Goal: Transaction & Acquisition: Purchase product/service

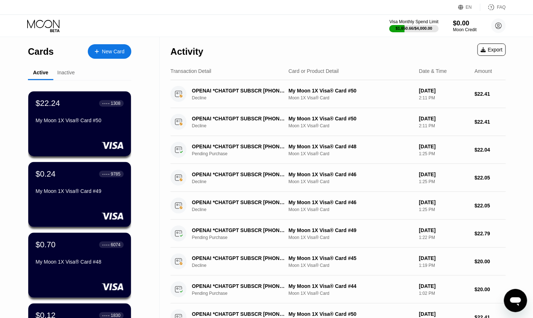
click at [497, 30] on circle at bounding box center [498, 26] width 15 height 15
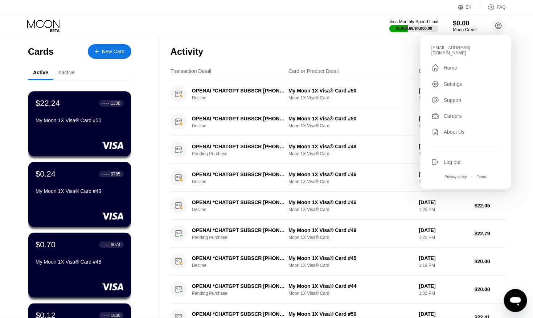
click at [432, 158] on icon at bounding box center [435, 162] width 8 height 8
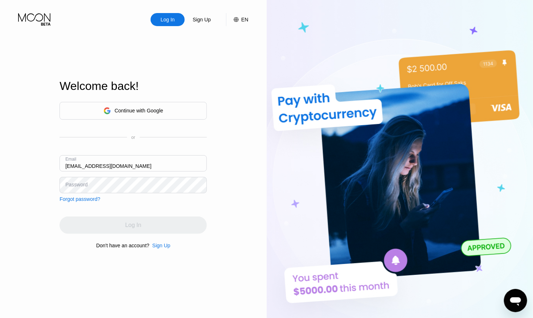
type input "[EMAIL_ADDRESS][DOMAIN_NAME]"
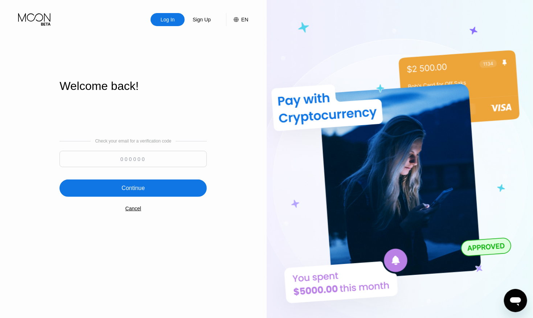
click at [159, 156] on input at bounding box center [133, 159] width 147 height 16
paste input "715570"
type input "715570"
click at [143, 194] on div "Continue" at bounding box center [133, 188] width 147 height 17
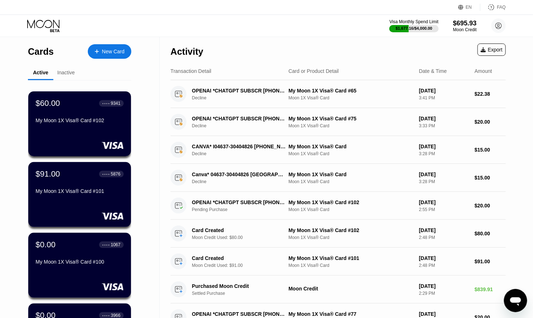
click at [119, 54] on div "New Card" at bounding box center [113, 52] width 22 height 6
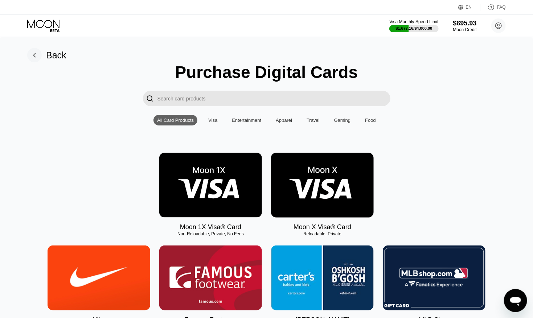
click at [201, 208] on img at bounding box center [210, 185] width 103 height 65
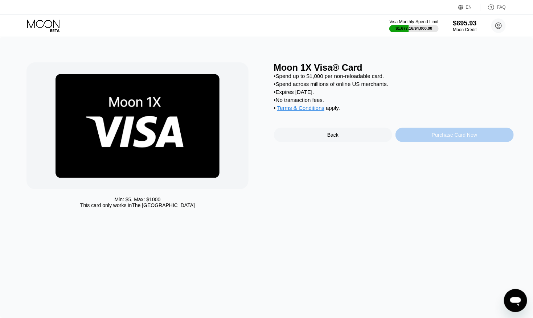
click at [424, 134] on div "Purchase Card Now" at bounding box center [454, 135] width 118 height 15
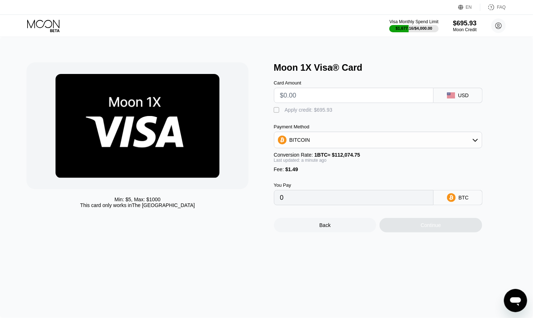
click at [311, 94] on input "text" at bounding box center [353, 95] width 147 height 15
type input "$8"
type input "0.00008468"
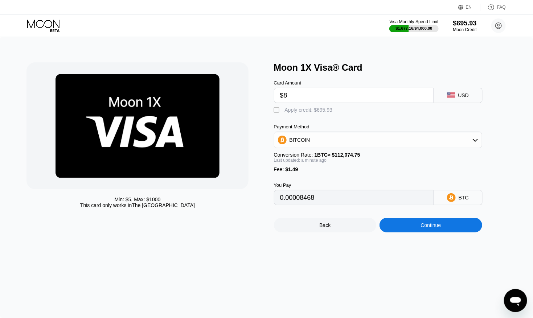
type input "$80"
type input "0.00072711"
type input "$80"
click at [292, 109] on div "Apply credit: $81.49" at bounding box center [307, 110] width 45 height 6
type input "0"
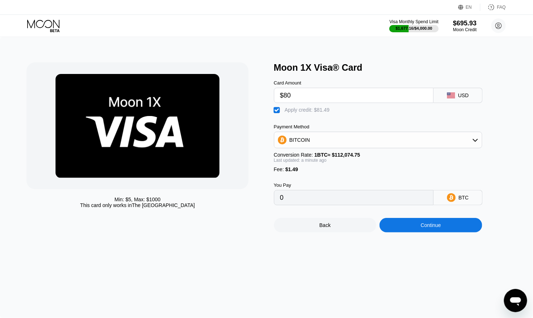
click at [394, 226] on div "Continue" at bounding box center [431, 225] width 103 height 15
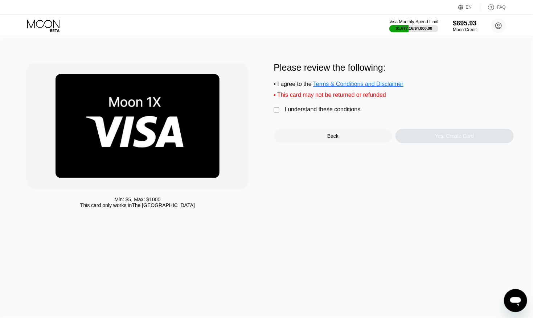
click at [330, 107] on div "I understand these conditions" at bounding box center [323, 109] width 76 height 7
click at [428, 139] on div "Yes, Create Card" at bounding box center [454, 136] width 118 height 15
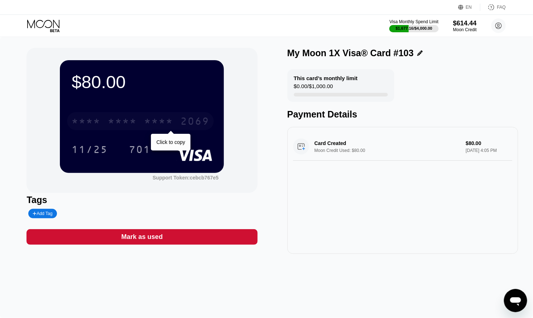
click at [183, 124] on div "2069" at bounding box center [194, 122] width 29 height 12
click at [40, 29] on icon at bounding box center [44, 26] width 34 height 13
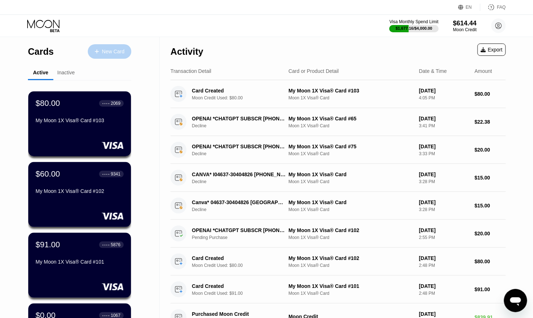
click at [116, 52] on div "New Card" at bounding box center [113, 52] width 22 height 6
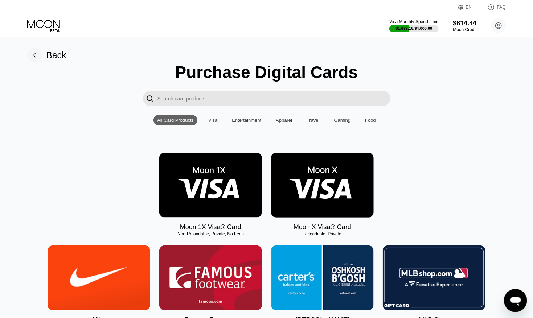
click at [192, 180] on img at bounding box center [210, 185] width 103 height 65
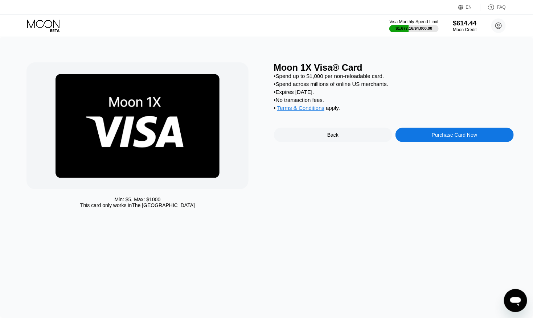
click at [414, 134] on div "Purchase Card Now" at bounding box center [454, 135] width 118 height 15
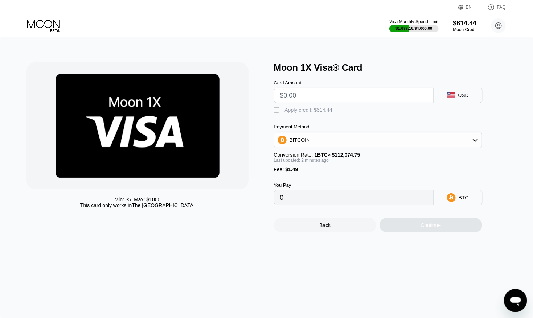
click at [293, 94] on input "text" at bounding box center [353, 95] width 147 height 15
type input "$80"
type input "0.00072711"
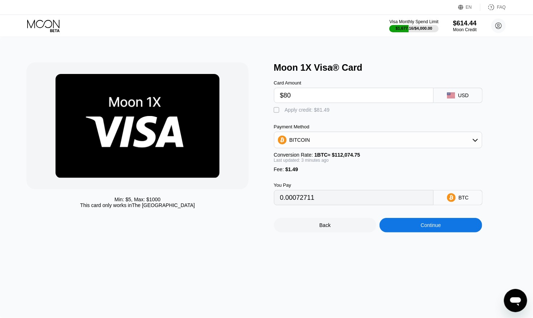
type input "$80"
click at [295, 108] on div "Apply credit: $81.49" at bounding box center [307, 110] width 45 height 6
type input "0"
click at [395, 235] on div "Min: $ 5 , Max: $ 1000 This card only works in The United States Moon 1X Visa® …" at bounding box center [266, 177] width 533 height 281
click at [396, 231] on div "Continue" at bounding box center [431, 225] width 103 height 15
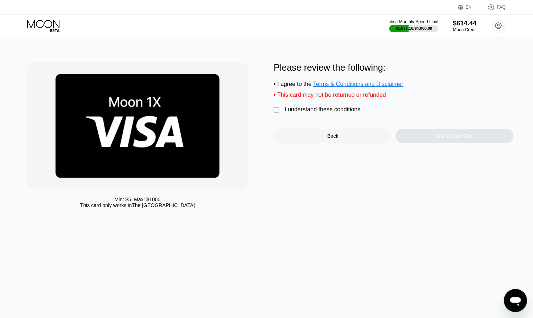
click at [303, 108] on div "I understand these conditions" at bounding box center [323, 109] width 76 height 7
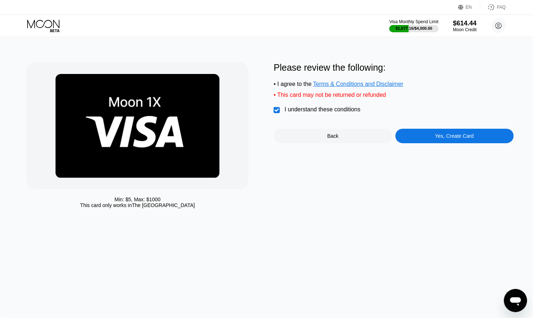
click at [427, 142] on div "Yes, Create Card" at bounding box center [454, 136] width 118 height 15
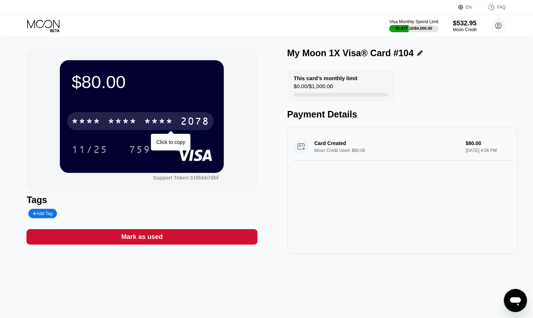
click at [197, 117] on div "2078" at bounding box center [194, 122] width 29 height 12
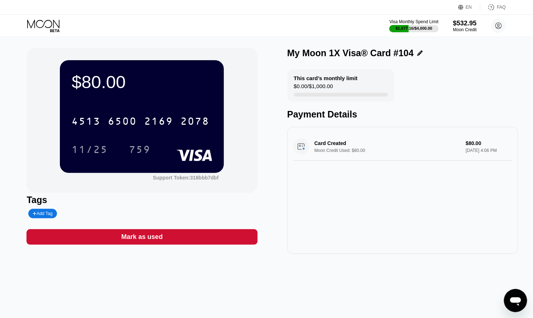
click at [54, 32] on icon at bounding box center [44, 26] width 34 height 13
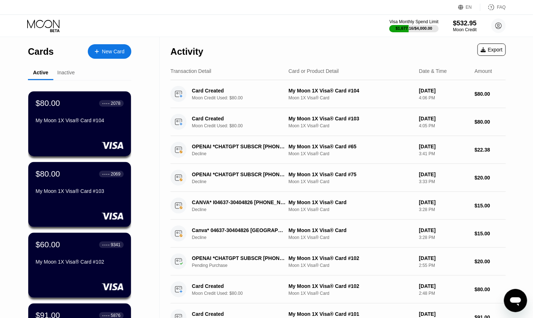
click at [113, 50] on div "New Card" at bounding box center [113, 52] width 22 height 6
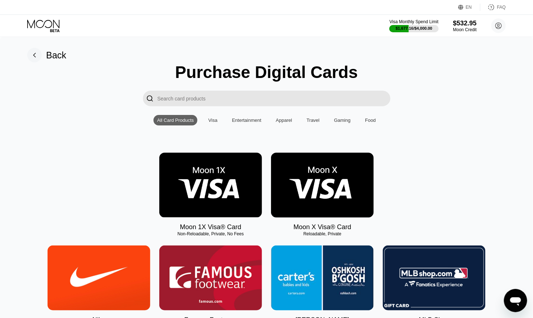
click at [194, 161] on img at bounding box center [210, 185] width 103 height 65
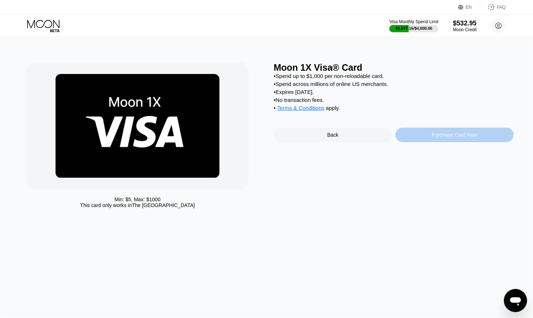
click at [417, 140] on div "Purchase Card Now" at bounding box center [454, 135] width 118 height 15
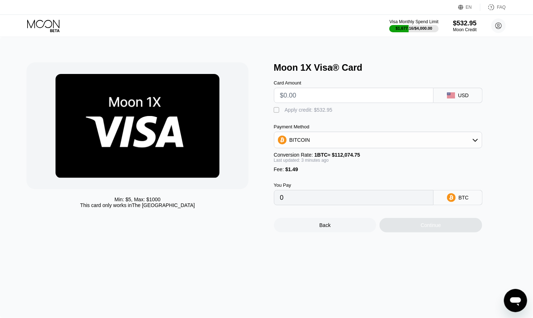
click at [309, 97] on input "text" at bounding box center [353, 95] width 147 height 15
type input "$8"
type input "0.00008468"
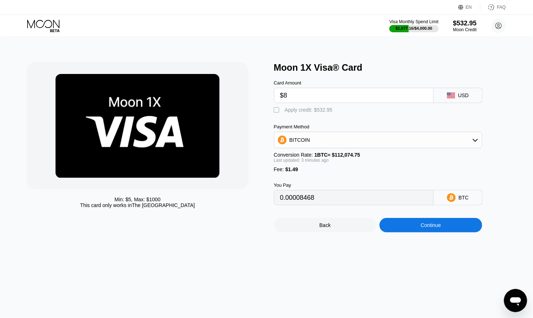
type input "$80"
type input "0.00072706"
type input "$80"
click at [298, 111] on div "Apply credit: $81.49" at bounding box center [307, 110] width 45 height 6
type input "0"
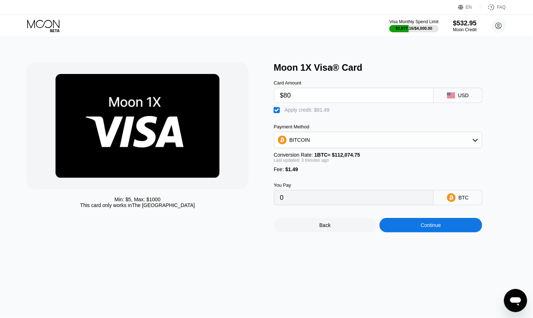
click at [391, 221] on div "Continue" at bounding box center [431, 225] width 103 height 15
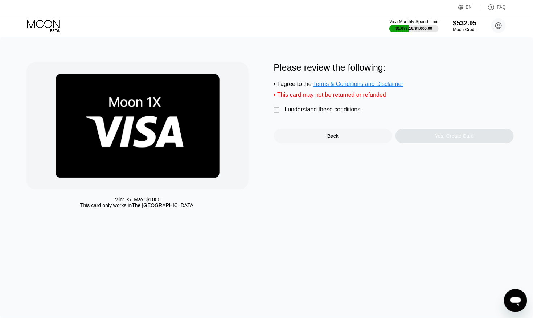
click at [314, 108] on div "I understand these conditions" at bounding box center [323, 109] width 76 height 7
click at [414, 136] on div "Yes, Create Card" at bounding box center [454, 136] width 118 height 15
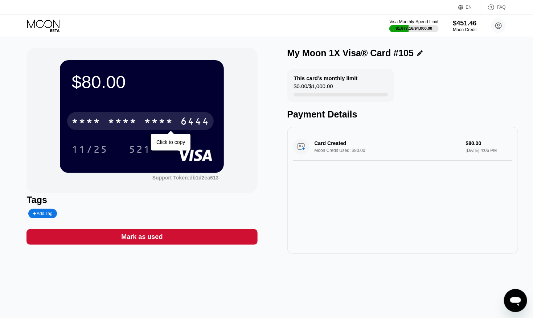
click at [202, 119] on div "6444" at bounding box center [194, 122] width 29 height 12
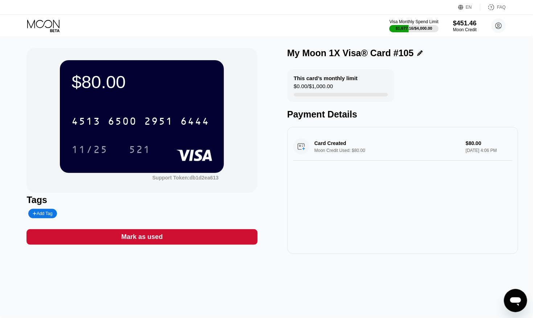
click at [49, 23] on icon at bounding box center [44, 26] width 34 height 13
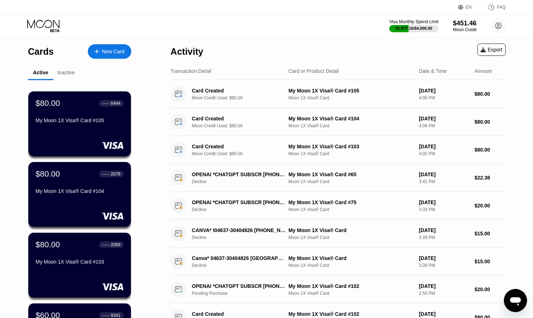
click at [110, 50] on div "New Card" at bounding box center [113, 52] width 22 height 6
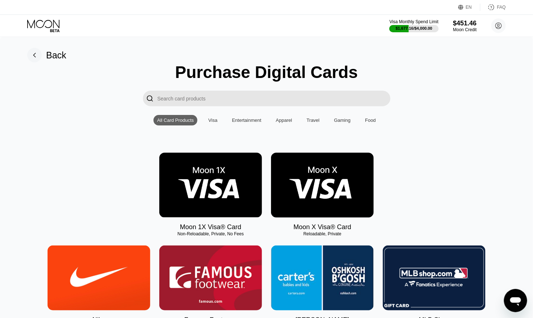
click at [196, 163] on img at bounding box center [210, 185] width 103 height 65
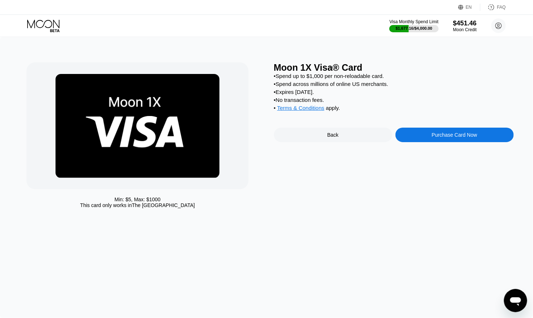
click at [436, 138] on div "Purchase Card Now" at bounding box center [454, 135] width 45 height 6
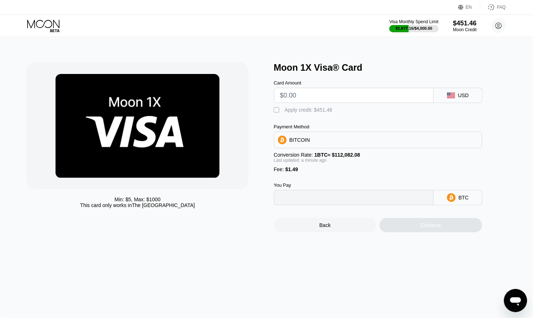
type input "0"
click at [313, 97] on input "text" at bounding box center [353, 95] width 147 height 15
type input "$80"
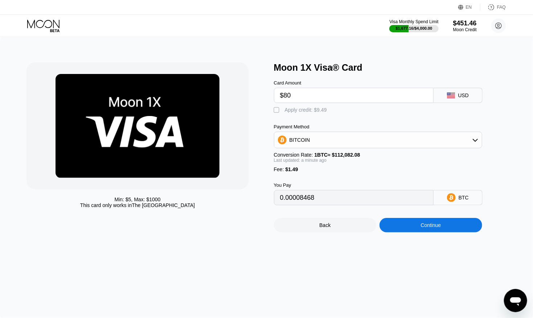
type input "0.00072706"
type input "$80"
click at [308, 110] on div "Apply credit: $81.49" at bounding box center [307, 110] width 45 height 6
type input "0"
click at [406, 231] on div "Continue" at bounding box center [431, 225] width 103 height 15
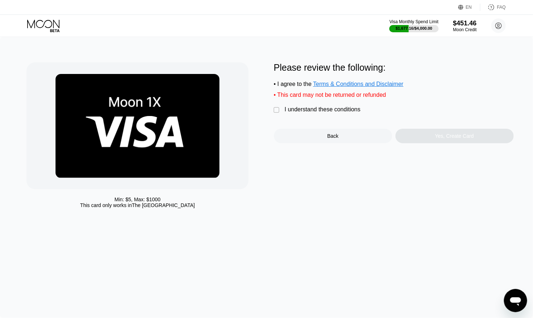
click at [325, 112] on div "I understand these conditions" at bounding box center [323, 109] width 76 height 7
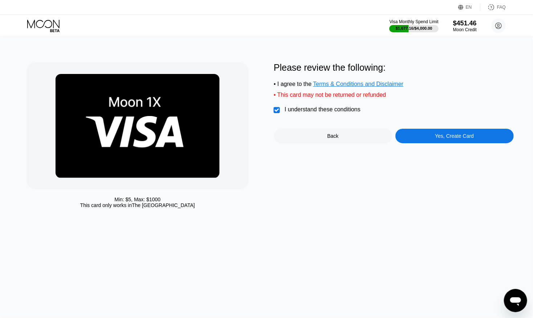
click at [431, 142] on div "Yes, Create Card" at bounding box center [454, 136] width 118 height 15
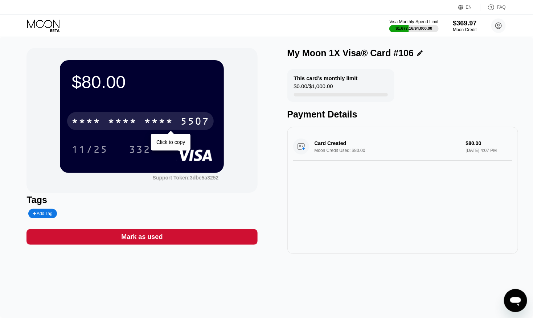
click at [181, 128] on div "5507" at bounding box center [194, 122] width 29 height 12
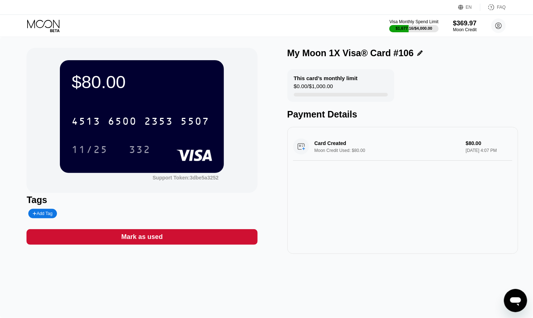
click at [43, 22] on icon at bounding box center [44, 26] width 34 height 13
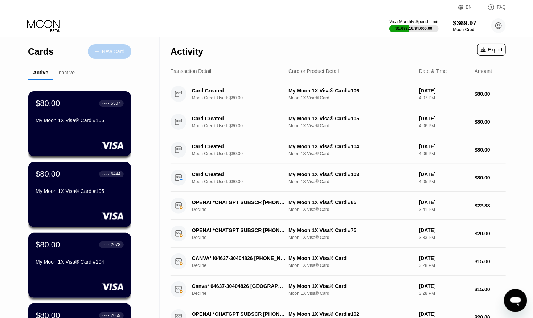
click at [103, 54] on div "New Card" at bounding box center [113, 52] width 22 height 6
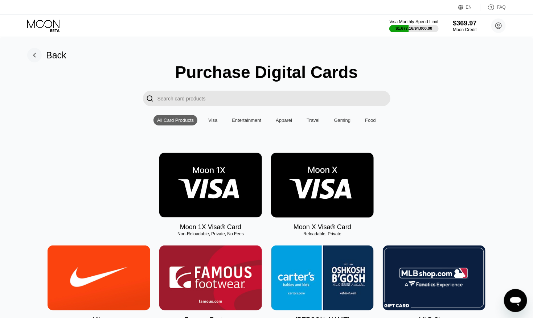
click at [192, 195] on img at bounding box center [210, 185] width 103 height 65
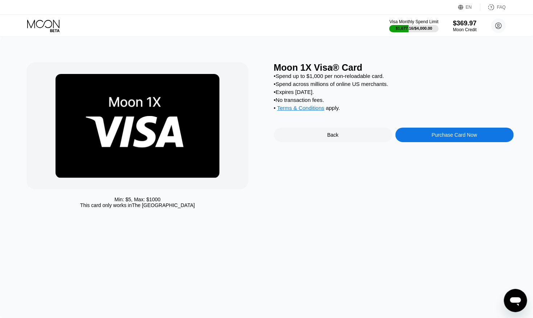
click at [439, 142] on div "Purchase Card Now" at bounding box center [454, 135] width 118 height 15
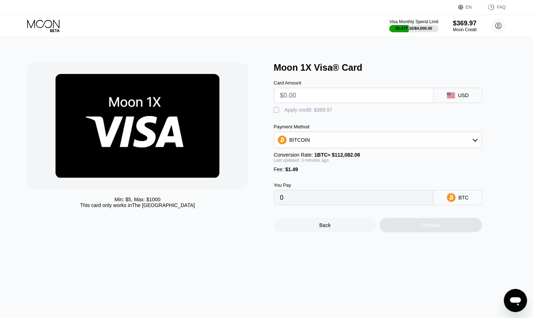
click at [436, 139] on div "BITCOIN" at bounding box center [378, 140] width 208 height 15
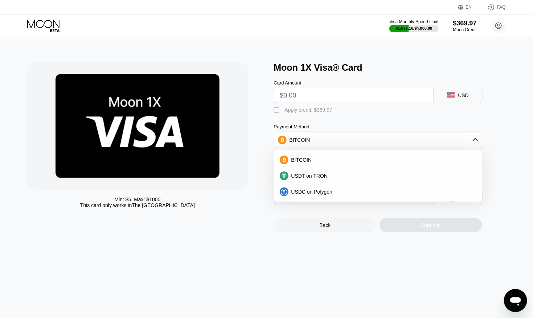
click at [338, 89] on input "text" at bounding box center [353, 95] width 147 height 15
type input "$91"
type input "0.00082553"
type input "$91"
click at [316, 107] on div "Apply credit: $92.49" at bounding box center [307, 110] width 45 height 6
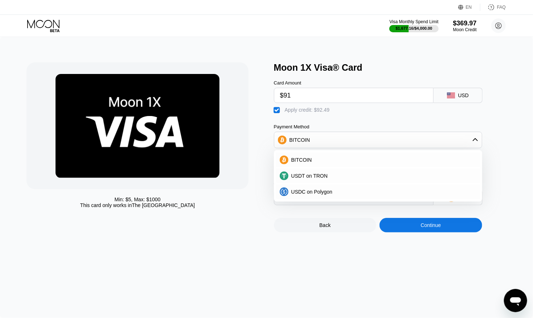
type input "0"
click at [373, 130] on div "Payment Method" at bounding box center [378, 126] width 208 height 5
click at [495, 161] on div "Card Amount $91 USD  Apply credit: $92.49 Payment Method BITCOIN BITCOIN USDT …" at bounding box center [390, 139] width 232 height 132
click at [280, 217] on div "Back Continue" at bounding box center [390, 218] width 232 height 27
click at [439, 226] on div "Continue" at bounding box center [431, 225] width 20 height 6
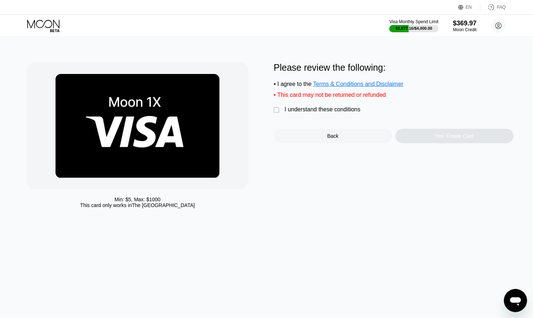
click at [318, 108] on div "I understand these conditions" at bounding box center [323, 109] width 76 height 7
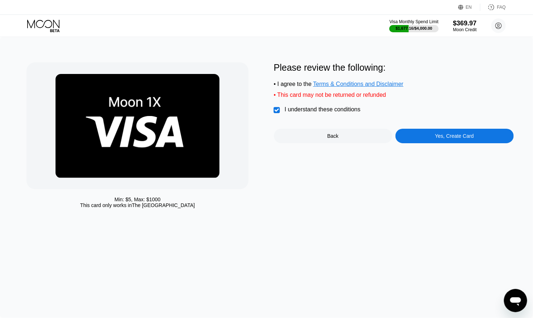
click at [417, 136] on div "Yes, Create Card" at bounding box center [454, 136] width 118 height 15
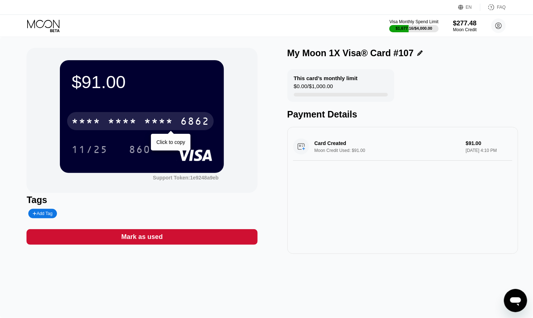
click at [195, 124] on div "6862" at bounding box center [194, 122] width 29 height 12
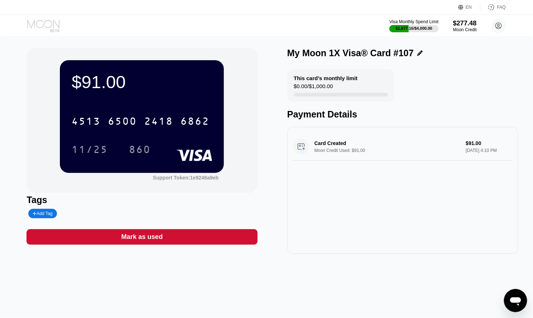
click at [43, 22] on icon at bounding box center [44, 26] width 34 height 13
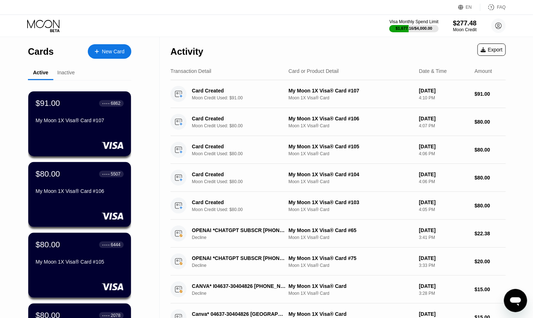
click at [119, 56] on div "New Card" at bounding box center [110, 51] width 44 height 15
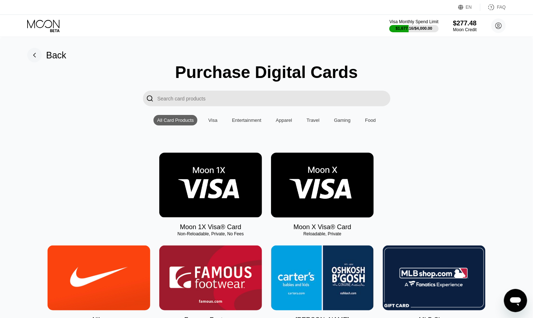
click at [208, 192] on img at bounding box center [210, 185] width 103 height 65
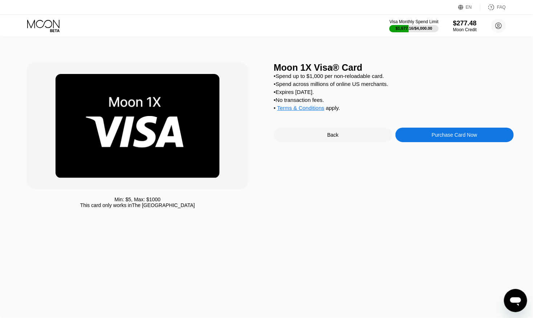
click at [443, 138] on div "Purchase Card Now" at bounding box center [454, 135] width 45 height 6
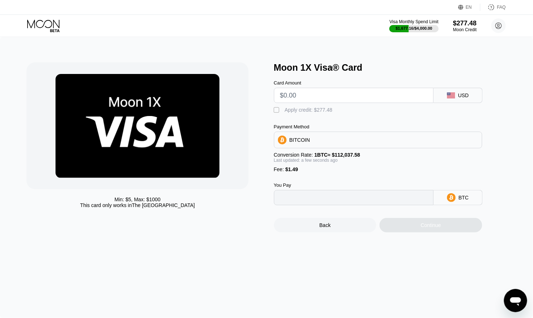
type input "0"
click at [328, 97] on input "text" at bounding box center [353, 95] width 147 height 15
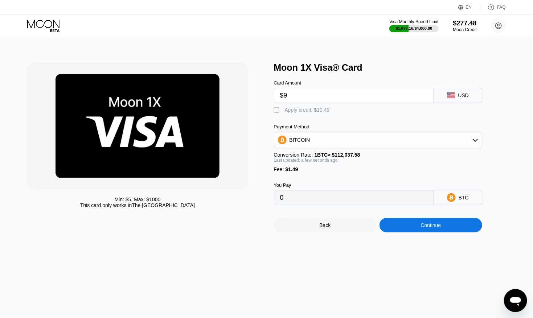
type input "$90"
type input "0.00081661"
type input "$91"
type input "0.00082553"
type input "$91"
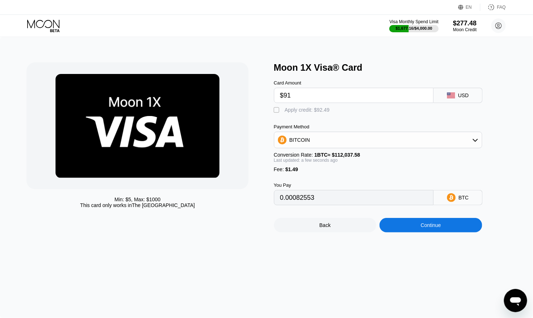
click at [311, 111] on div "Apply credit: $92.49" at bounding box center [307, 110] width 45 height 6
type input "0"
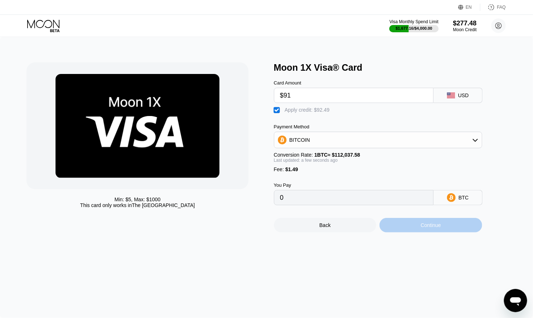
click at [406, 228] on div "Continue" at bounding box center [431, 225] width 103 height 15
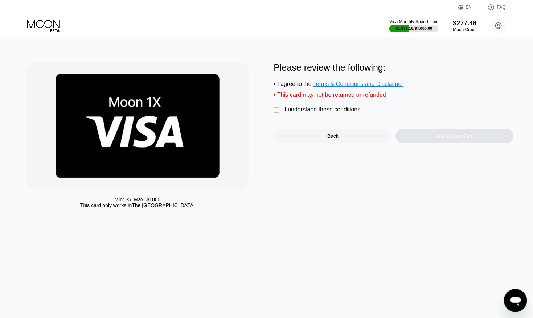
click at [319, 110] on div "I understand these conditions" at bounding box center [323, 109] width 76 height 7
click at [427, 141] on div "Yes, Create Card" at bounding box center [454, 136] width 118 height 15
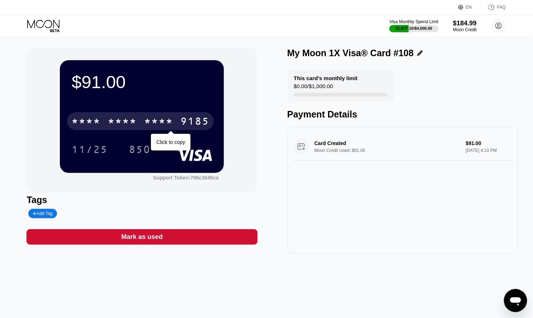
click at [200, 119] on div "9185" at bounding box center [194, 122] width 29 height 12
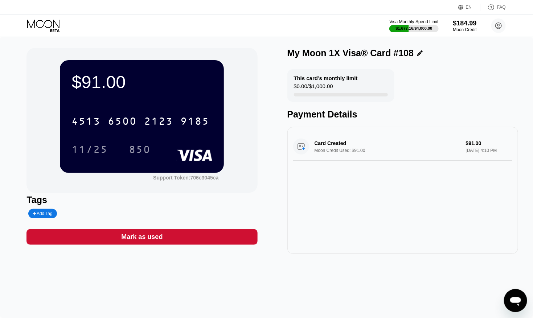
click at [44, 18] on div "Visa Monthly Spend Limit $1,677.16 / $4,000.00 $184.99 Moon Credit kotik5735@in…" at bounding box center [266, 26] width 533 height 22
click at [44, 30] on icon at bounding box center [44, 26] width 34 height 13
